Goal: Find specific fact: Find specific fact

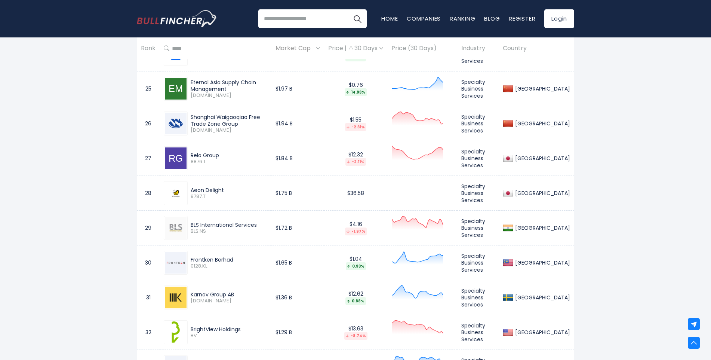
scroll to position [1178, 0]
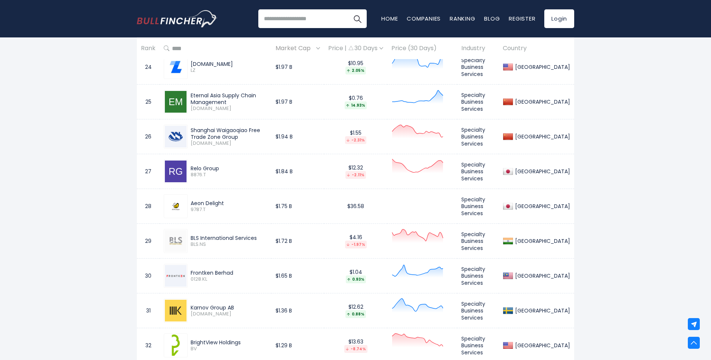
drag, startPoint x: 238, startPoint y: 138, endPoint x: 191, endPoint y: 130, distance: 47.7
click at [191, 130] on div "Shanghai Waigaoqiao Free Trade Zone Group" at bounding box center [229, 133] width 77 height 13
drag, startPoint x: 191, startPoint y: 131, endPoint x: 202, endPoint y: 132, distance: 11.3
copy div "Shanghai Waigaoqiao Free Trade Zone Group"
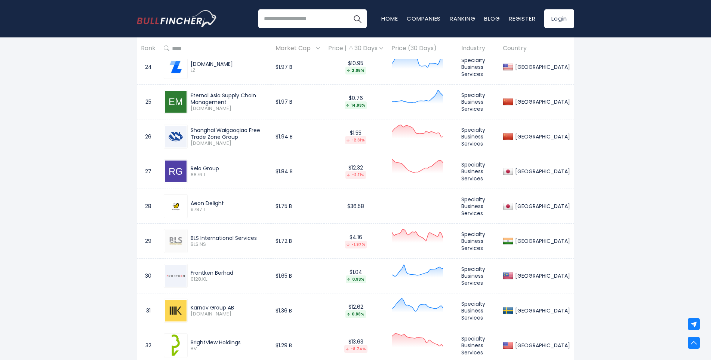
drag, startPoint x: 222, startPoint y: 168, endPoint x: 191, endPoint y: 167, distance: 30.7
click at [191, 167] on div "Relo Group" at bounding box center [229, 168] width 77 height 7
copy div "Relo Group"
drag, startPoint x: 229, startPoint y: 206, endPoint x: 188, endPoint y: 203, distance: 40.8
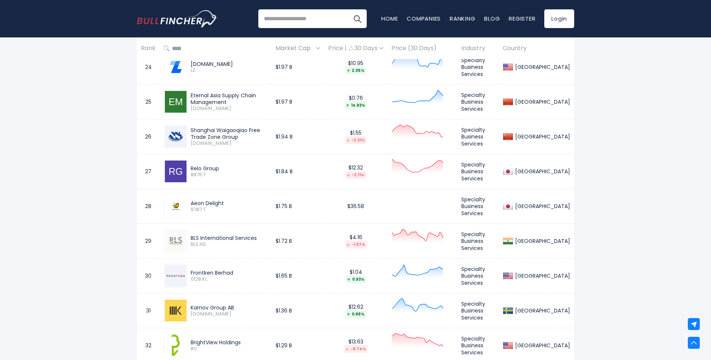
click at [188, 203] on div "Aeon Delight 9787.T" at bounding box center [228, 206] width 80 height 13
copy div "Aeon Delight"
drag, startPoint x: 258, startPoint y: 238, endPoint x: 192, endPoint y: 238, distance: 66.2
click at [192, 238] on div "BLS International Services" at bounding box center [229, 237] width 77 height 7
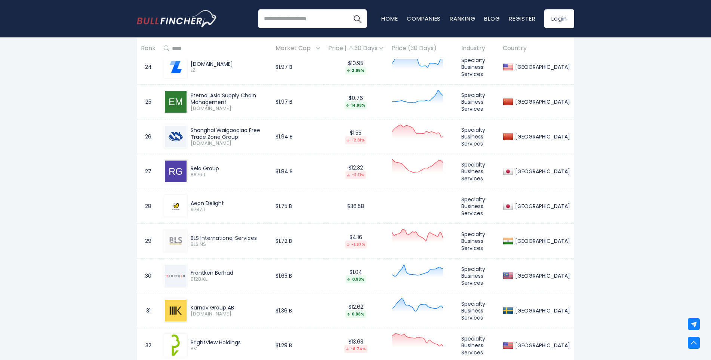
copy div "BLS International Services"
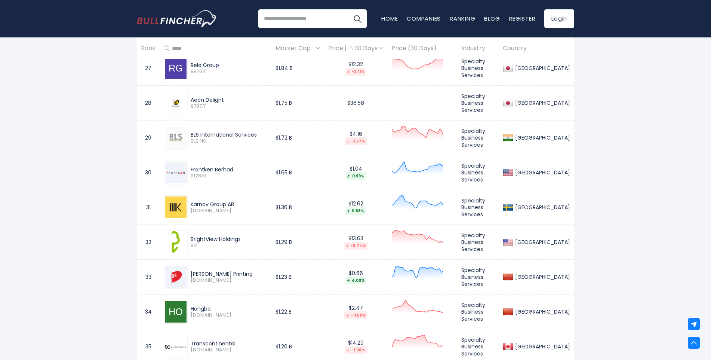
scroll to position [1290, 0]
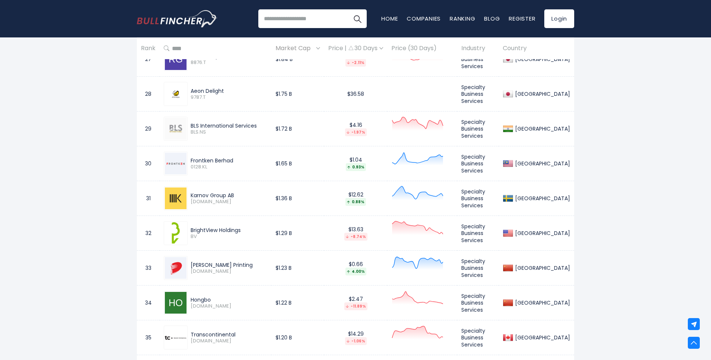
drag, startPoint x: 236, startPoint y: 160, endPoint x: 191, endPoint y: 161, distance: 45.6
click at [191, 161] on div "Frontken Berhad" at bounding box center [229, 160] width 77 height 7
copy div "Frontken Berhad"
